Goal: Obtain resource: Download file/media

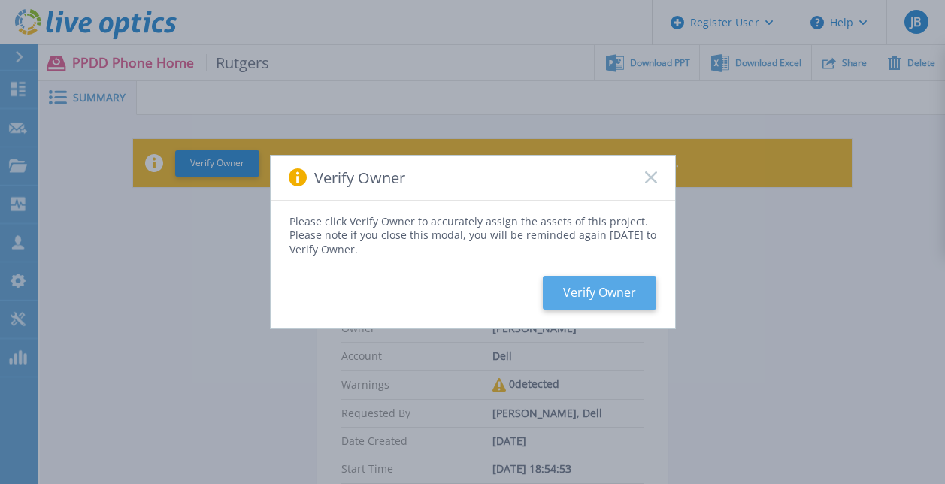
click at [612, 287] on button "Verify Owner" at bounding box center [600, 293] width 114 height 34
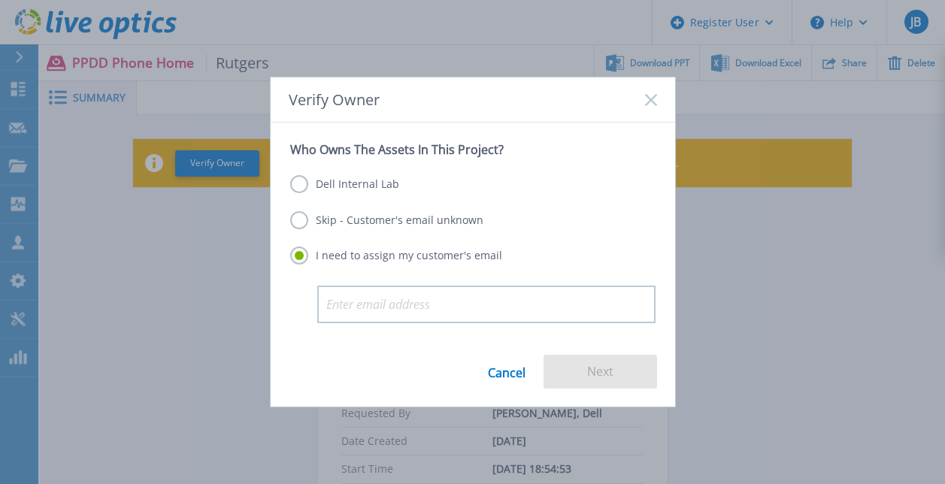
click at [380, 176] on label "Dell Internal Lab" at bounding box center [344, 184] width 109 height 18
click at [0, 0] on input "Dell Internal Lab" at bounding box center [0, 0] width 0 height 0
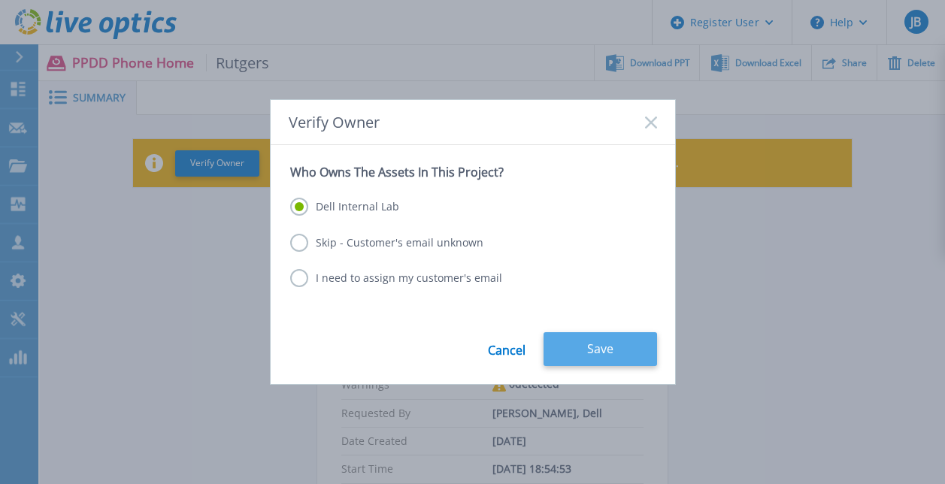
click at [635, 358] on button "Save" at bounding box center [601, 349] width 114 height 34
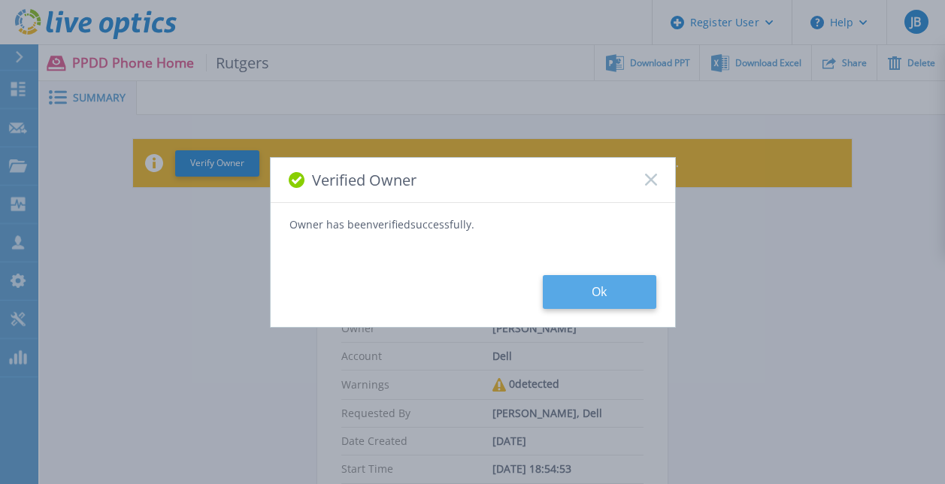
click at [613, 288] on button "Ok" at bounding box center [600, 292] width 114 height 34
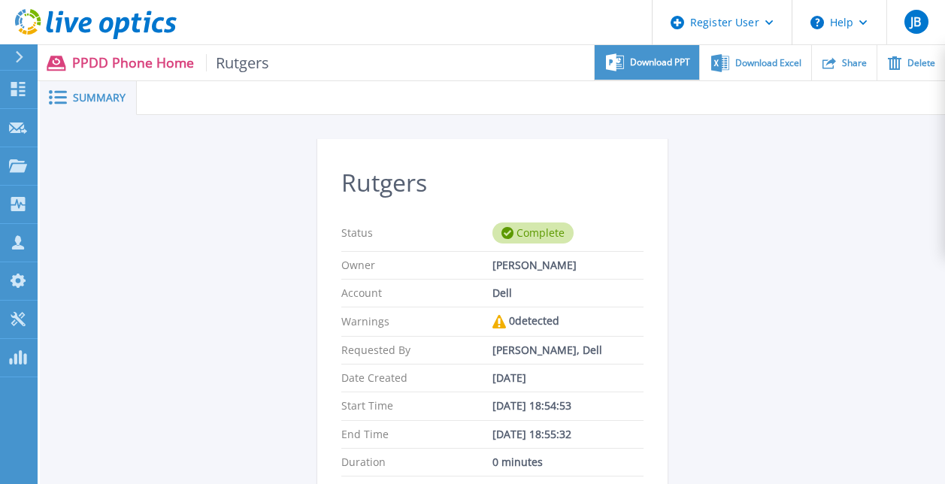
click at [654, 46] on div "Download PPT" at bounding box center [647, 62] width 105 height 35
